Goal: Information Seeking & Learning: Find specific fact

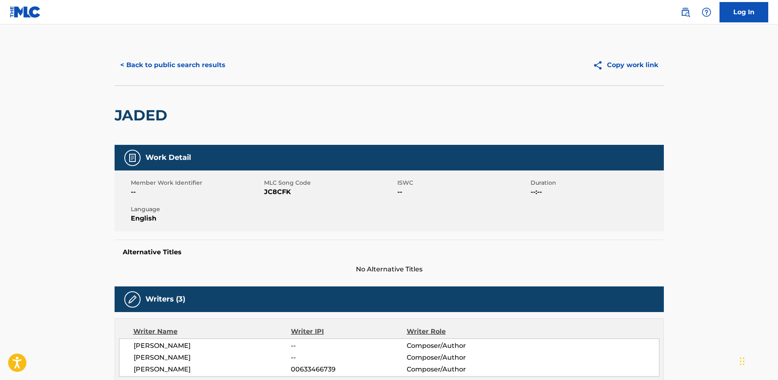
click at [167, 80] on div "< Back to public search results Copy work link" at bounding box center [389, 65] width 549 height 41
click at [171, 66] on button "< Back to public search results" at bounding box center [173, 65] width 117 height 20
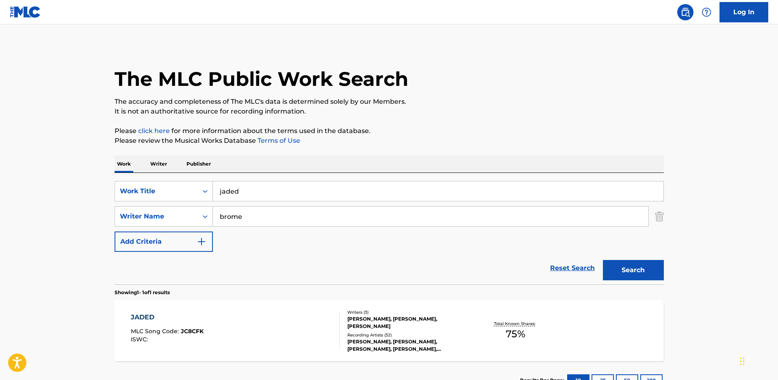
scroll to position [16, 0]
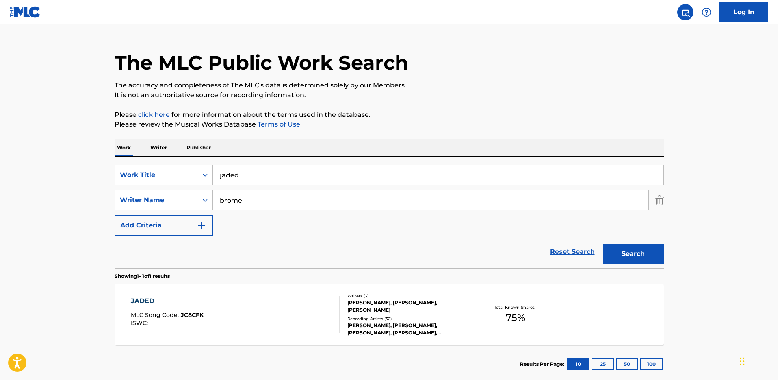
drag, startPoint x: 275, startPoint y: 171, endPoint x: 195, endPoint y: 145, distance: 84.0
click at [194, 152] on div "Work Writer Publisher SearchWithCriteria18a3d5e6-887c-4169-865f-3d52a9f5d1a7 Wo…" at bounding box center [389, 261] width 549 height 244
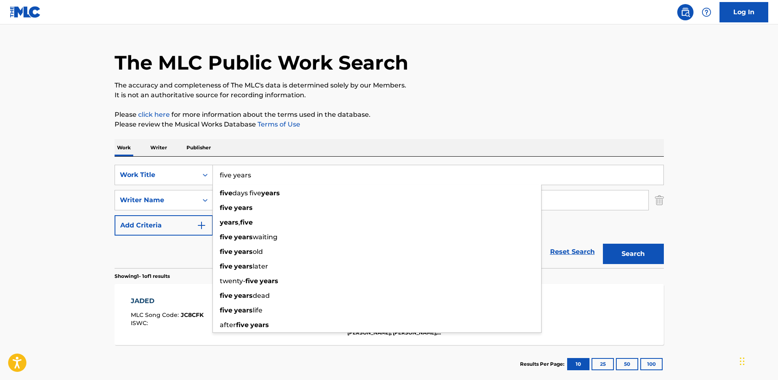
type input "five years"
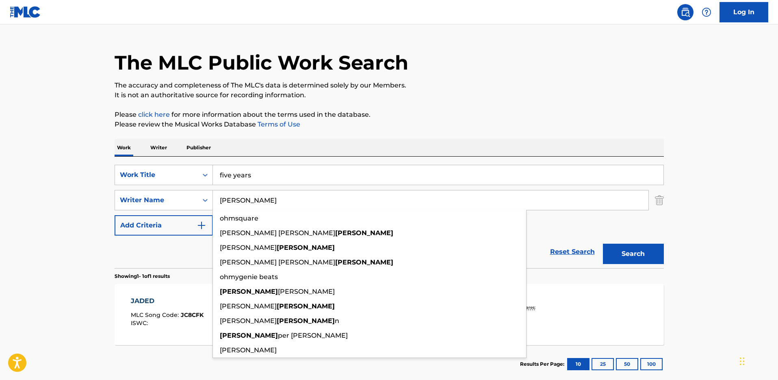
type input "[PERSON_NAME]"
click at [603, 243] on button "Search" at bounding box center [633, 253] width 61 height 20
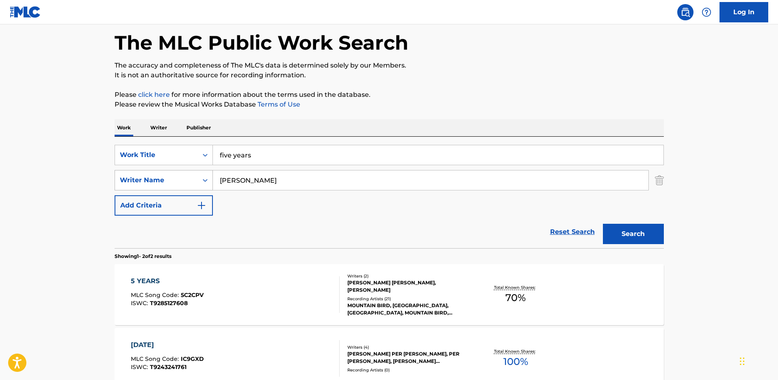
scroll to position [74, 0]
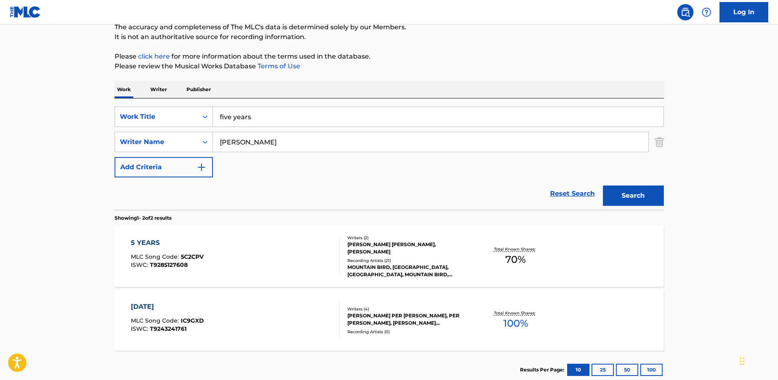
click at [147, 240] on div "5 YEARS" at bounding box center [167, 243] width 73 height 10
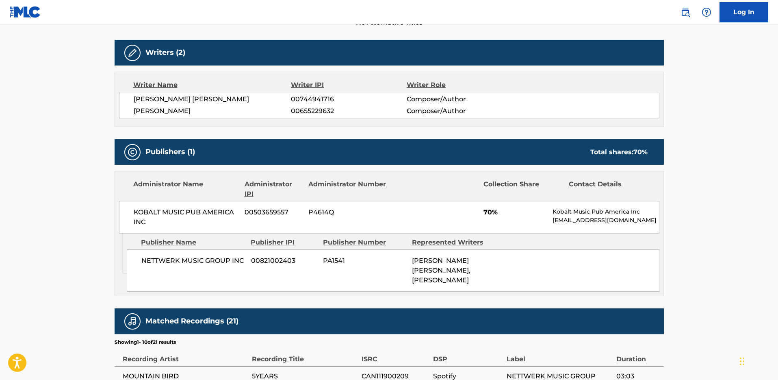
scroll to position [245, 0]
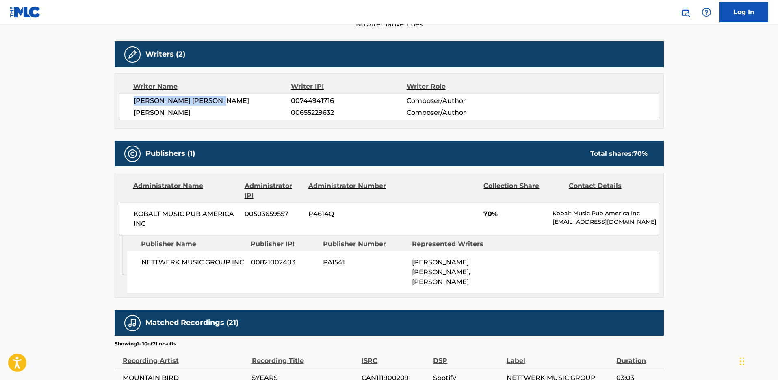
drag, startPoint x: 237, startPoint y: 101, endPoint x: 126, endPoint y: 104, distance: 110.6
click at [126, 104] on div "[PERSON_NAME] [PERSON_NAME] 00744941716 Composer/Author [PERSON_NAME] 006552296…" at bounding box center [389, 106] width 540 height 26
copy span "[PERSON_NAME] [PERSON_NAME]"
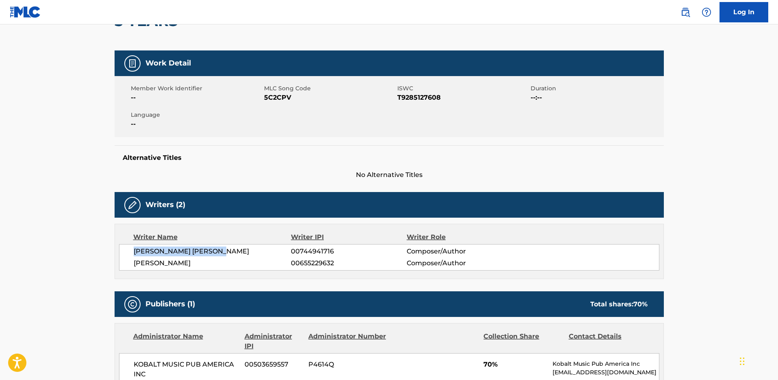
scroll to position [0, 0]
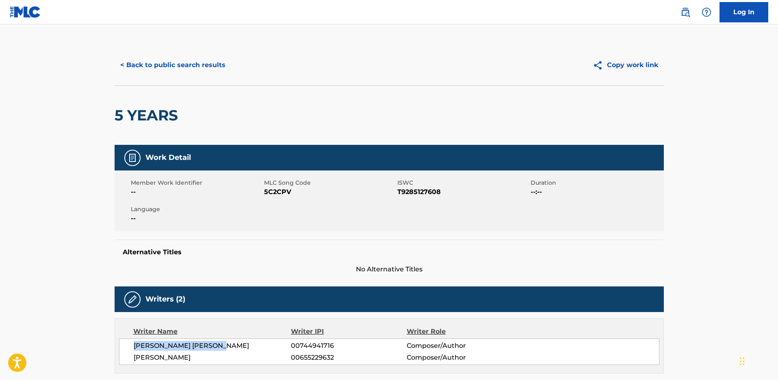
click at [174, 67] on button "< Back to public search results" at bounding box center [173, 65] width 117 height 20
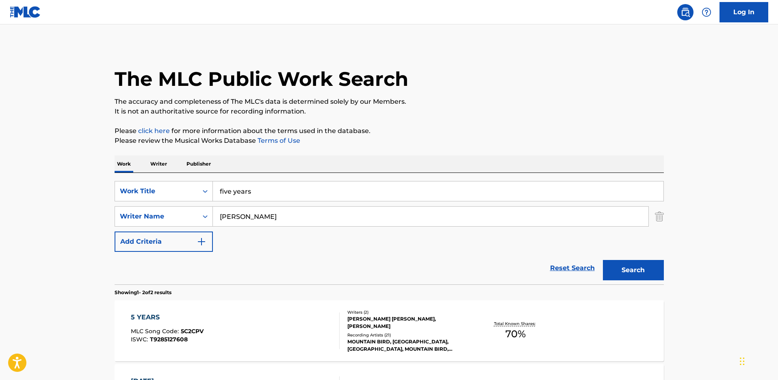
scroll to position [74, 0]
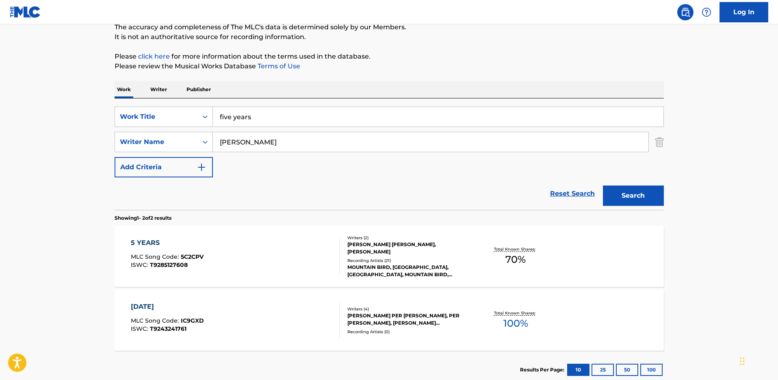
click at [213, 113] on input "five years" at bounding box center [438, 117] width 451 height 20
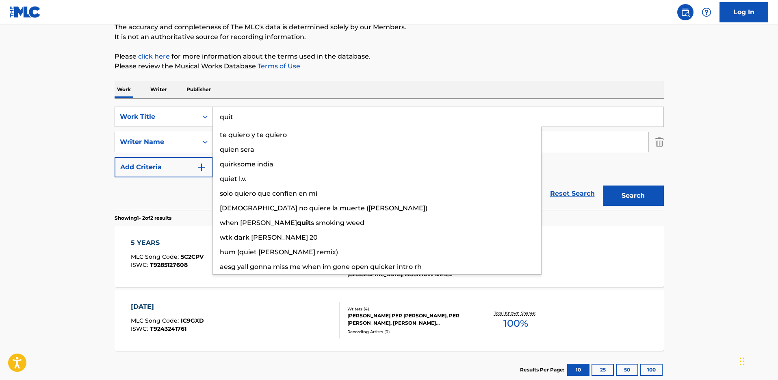
type input "quit"
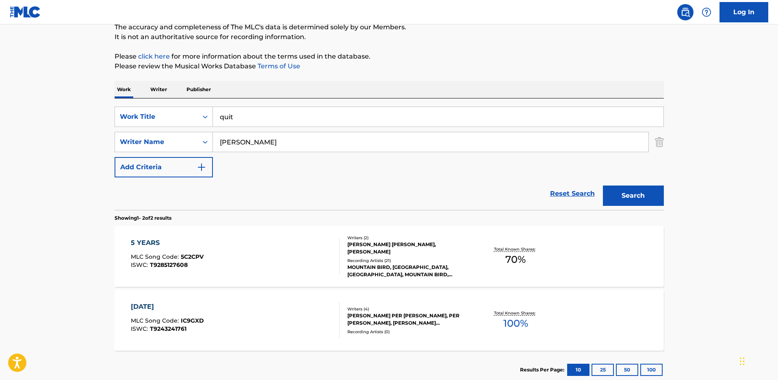
drag, startPoint x: 17, startPoint y: 159, endPoint x: 234, endPoint y: 194, distance: 219.8
click at [17, 159] on main "The MLC Public Work Search The accuracy and completeness of The MLC's data is d…" at bounding box center [389, 171] width 778 height 443
click at [652, 195] on button "Search" at bounding box center [633, 195] width 61 height 20
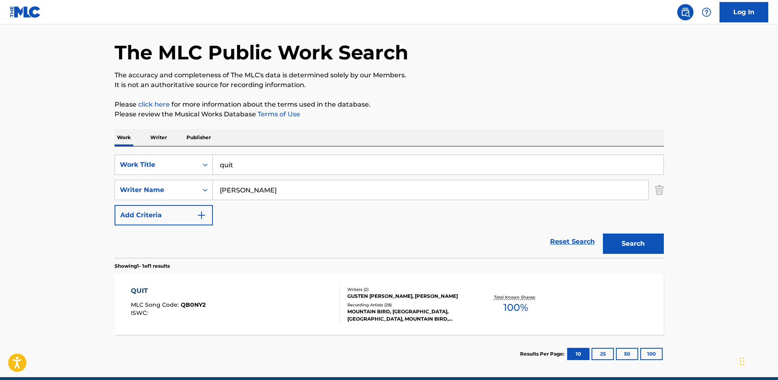
scroll to position [63, 0]
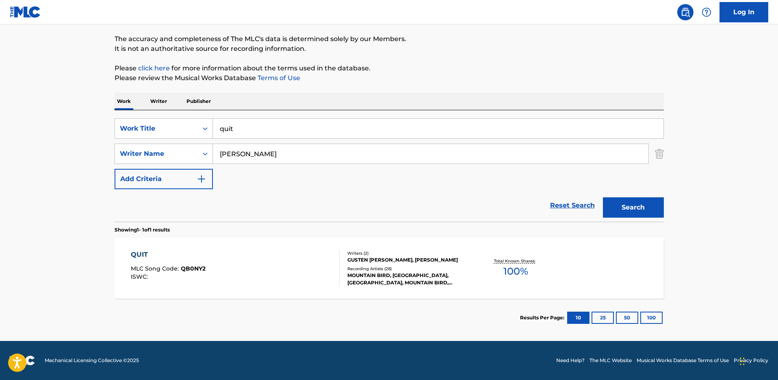
click at [141, 263] on div "QUIT MLC Song Code : QB0NY2 ISWC :" at bounding box center [168, 268] width 75 height 37
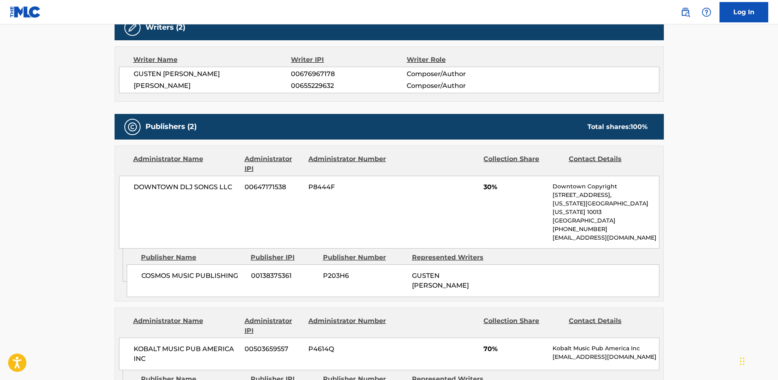
scroll to position [322, 0]
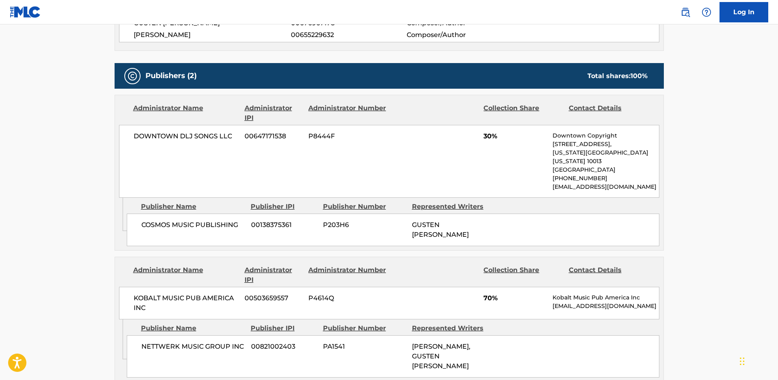
click at [100, 229] on main "< Back to public search results Copy work link QUIT Work Detail Member Work Ide…" at bounding box center [389, 199] width 778 height 995
click at [90, 194] on main "< Back to public search results Copy work link QUIT Work Detail Member Work Ide…" at bounding box center [389, 199] width 778 height 995
